Goal: Task Accomplishment & Management: Manage account settings

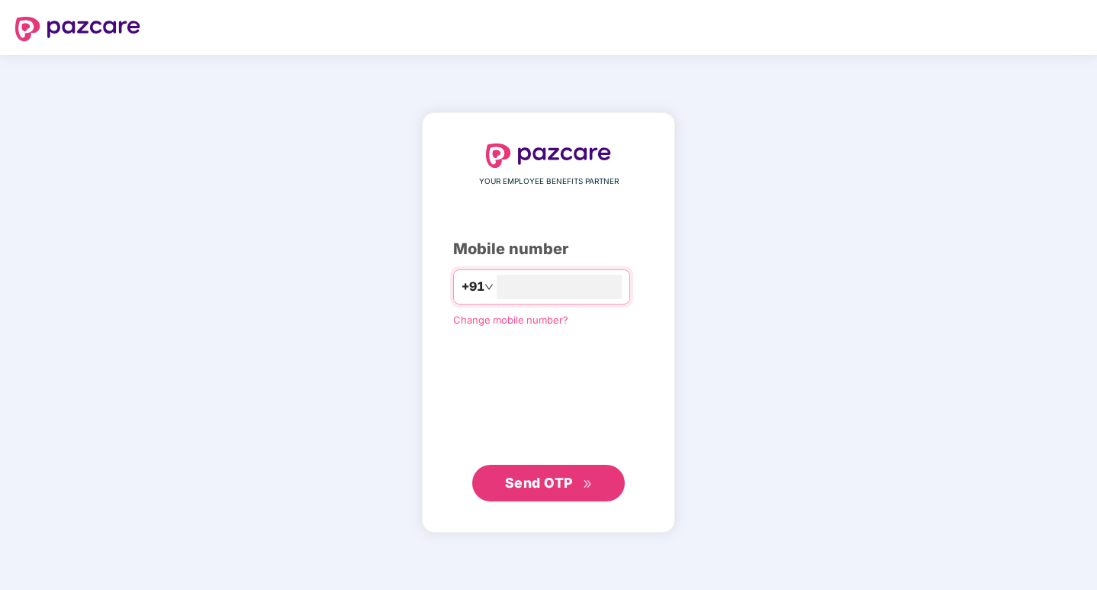
type input "**********"
click at [510, 467] on button "Send OTP" at bounding box center [548, 482] width 153 height 37
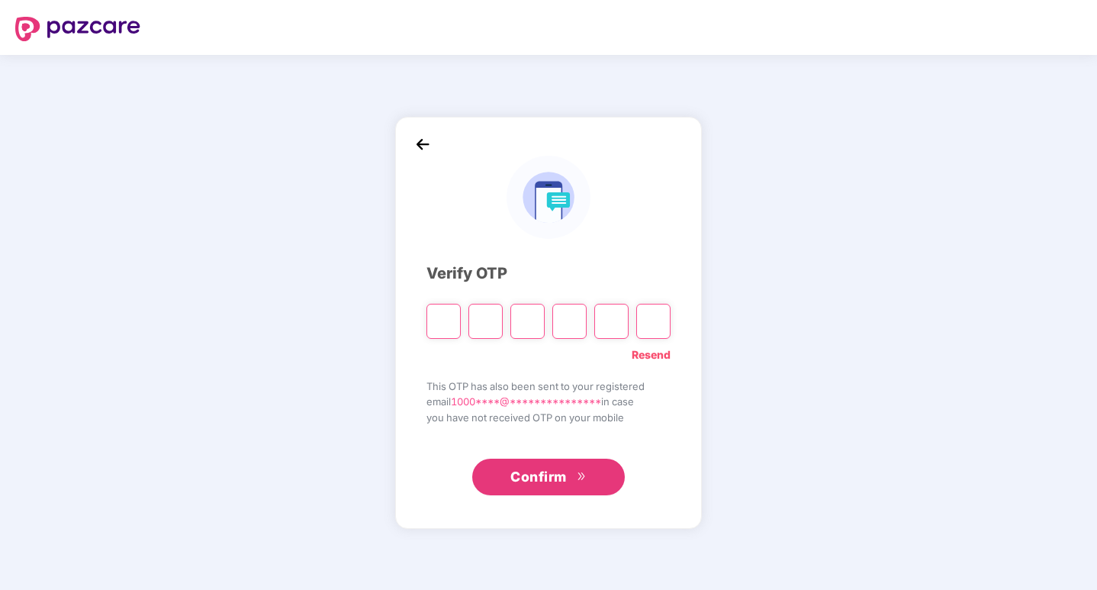
type input "*"
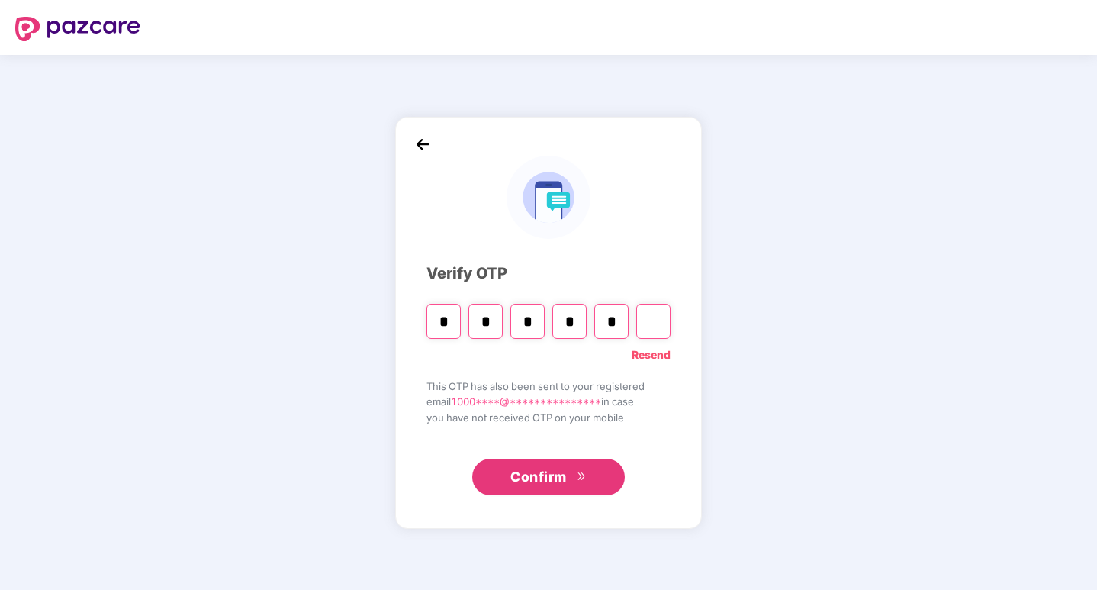
type input "*"
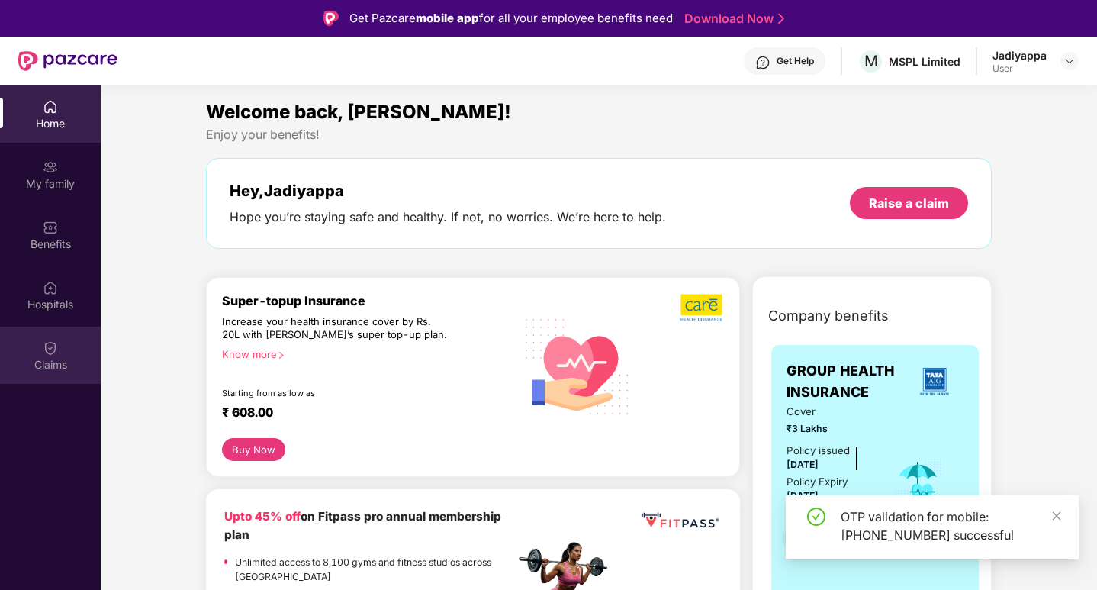
click at [50, 351] on img at bounding box center [50, 347] width 15 height 15
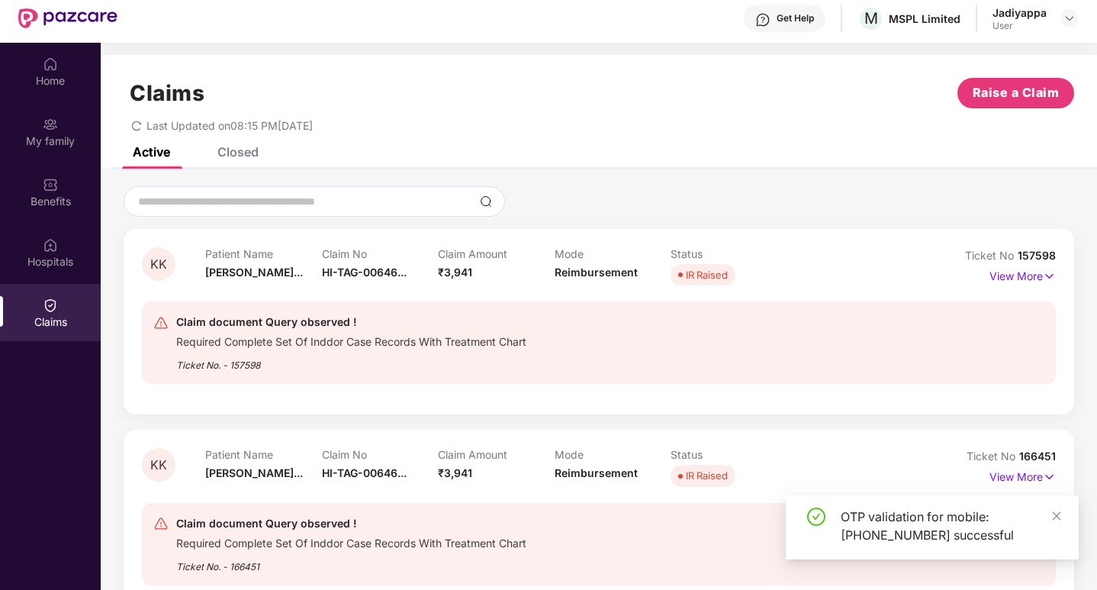
scroll to position [85, 0]
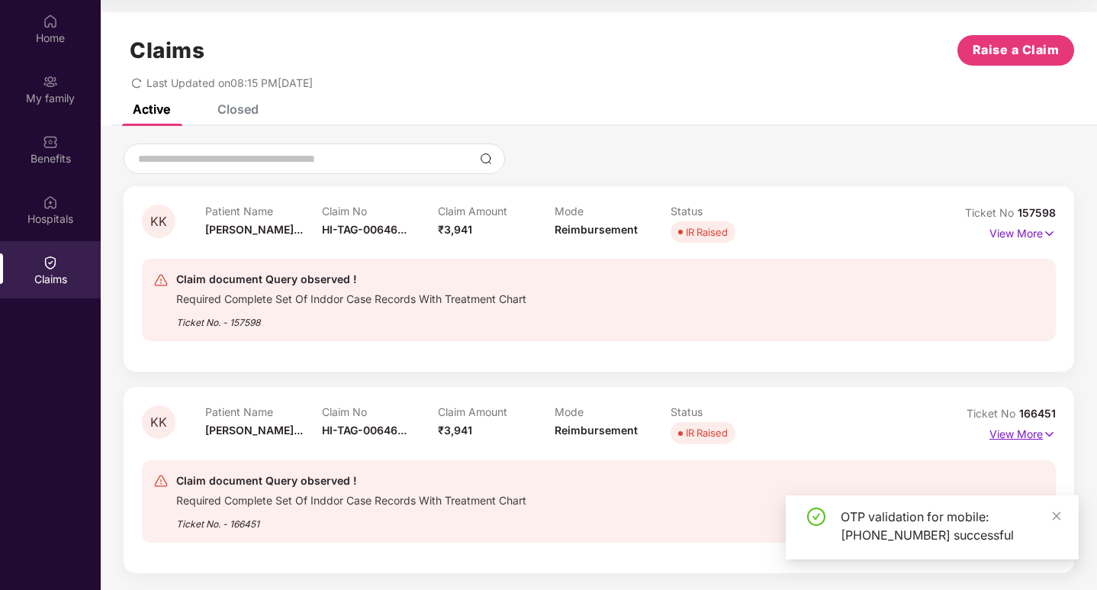
click at [1030, 436] on p "View More" at bounding box center [1022, 432] width 66 height 21
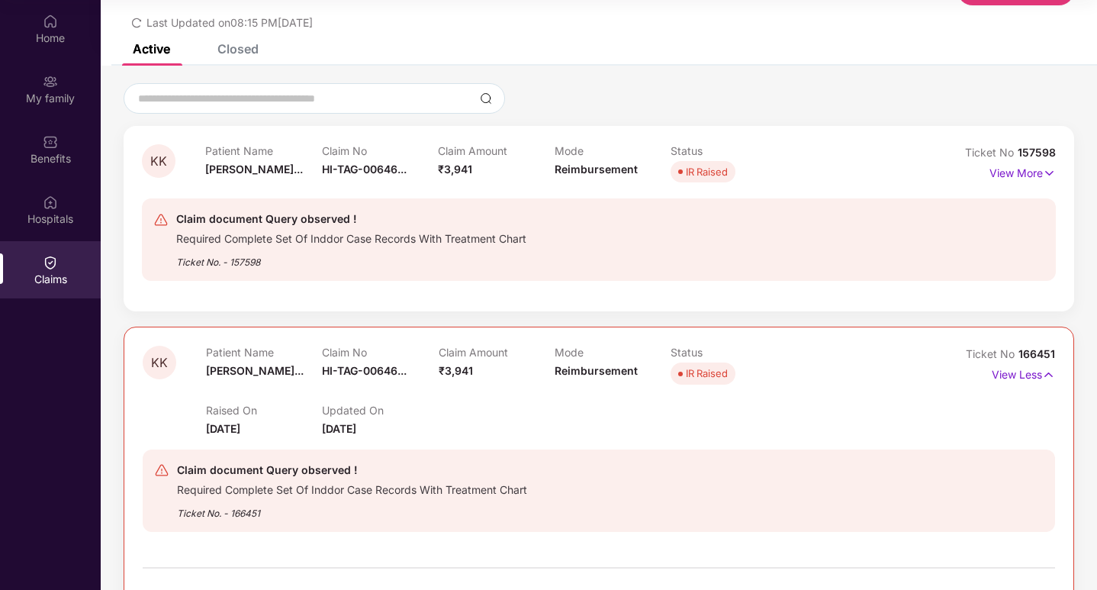
scroll to position [0, 0]
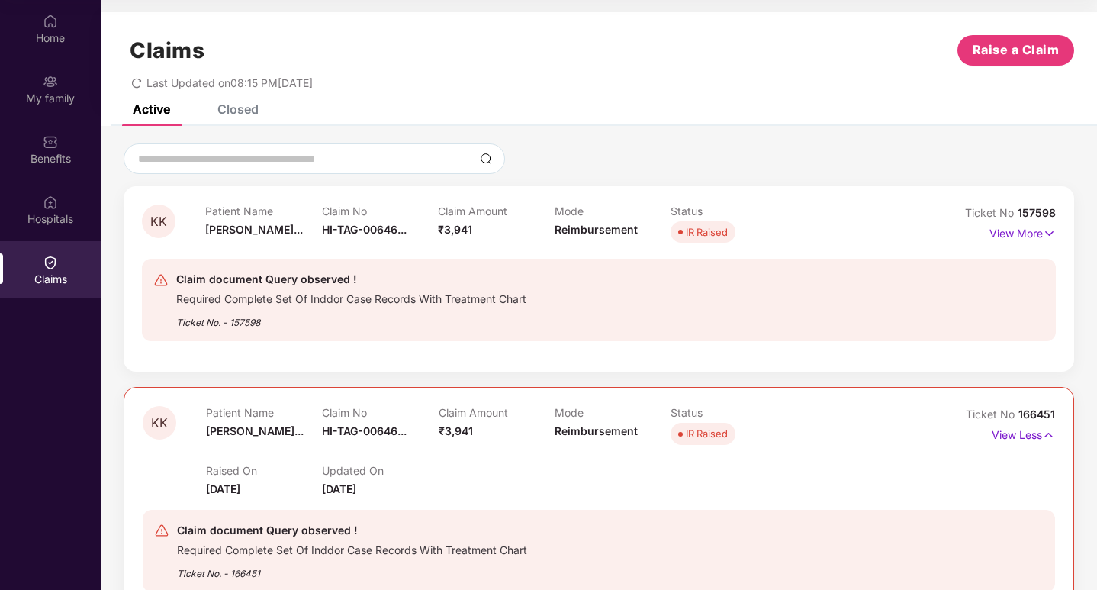
click at [1040, 431] on p "View Less" at bounding box center [1023, 433] width 63 height 21
